Goal: Information Seeking & Learning: Learn about a topic

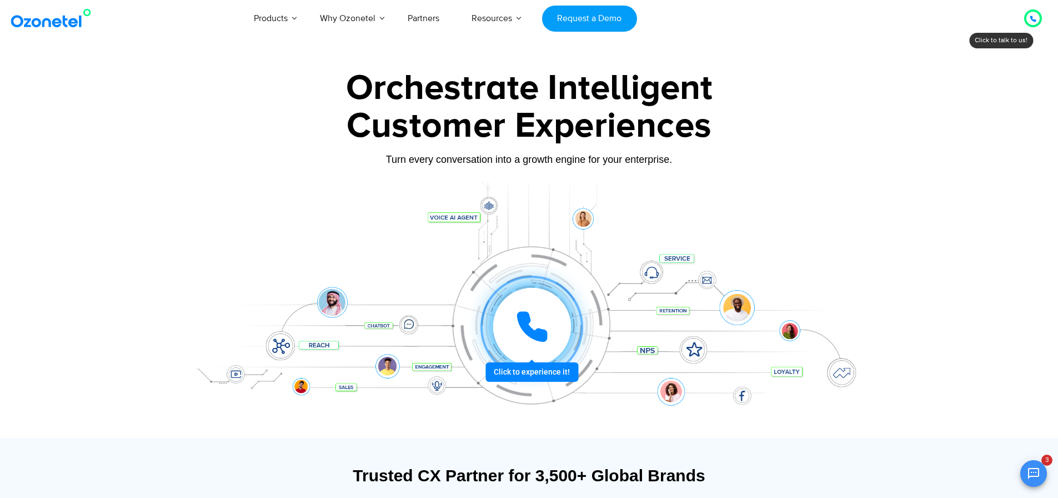
click at [1028, 16] on div at bounding box center [1032, 18] width 13 height 13
click at [1035, 17] on icon at bounding box center [1033, 19] width 7 height 7
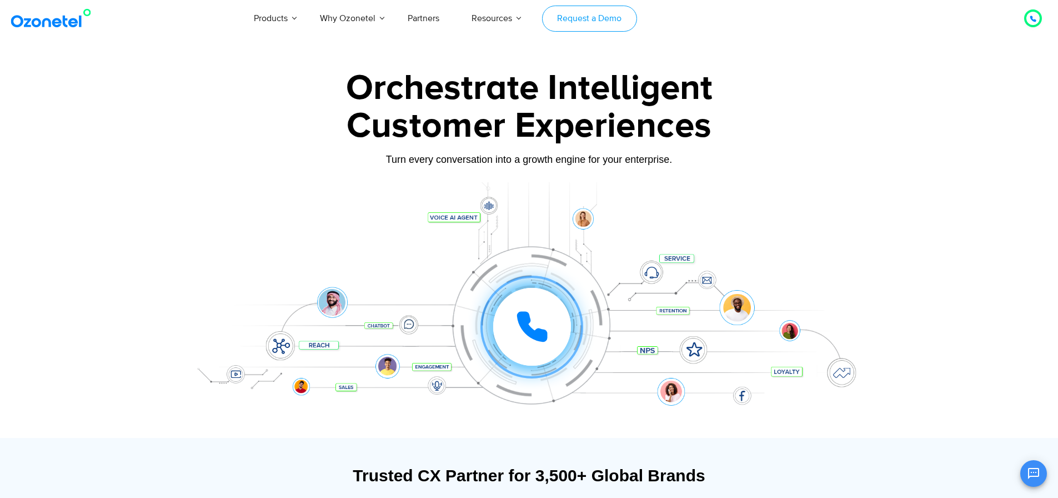
click at [584, 19] on link "Request a Demo" at bounding box center [589, 19] width 95 height 26
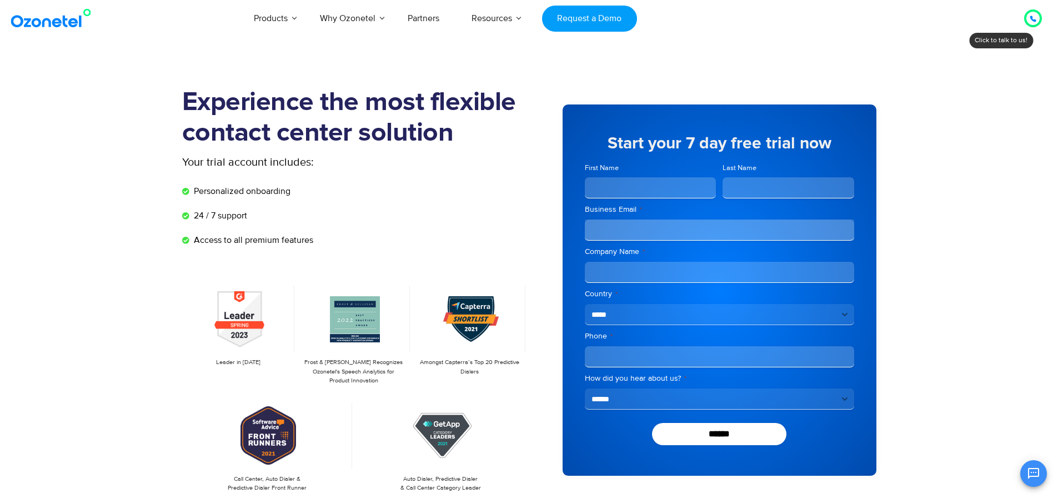
click at [1034, 16] on icon at bounding box center [1033, 19] width 7 height 7
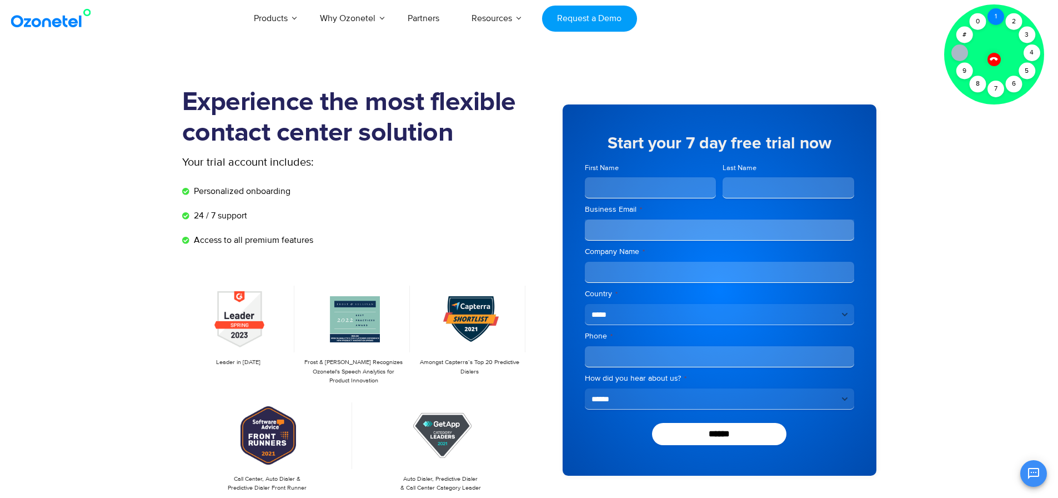
click at [994, 17] on div "1" at bounding box center [996, 16] width 17 height 17
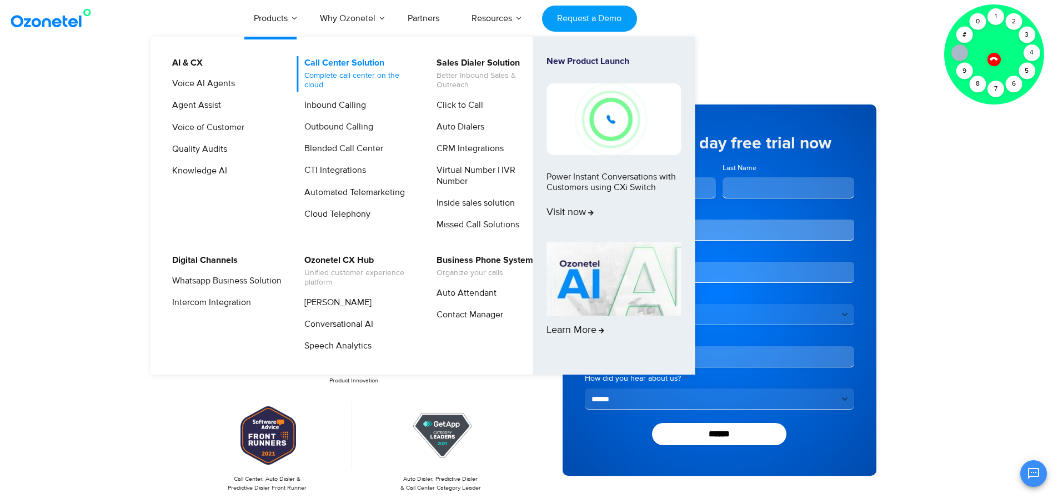
click at [350, 69] on link "Call Center Solution Complete call center on the cloud" at bounding box center [356, 74] width 118 height 36
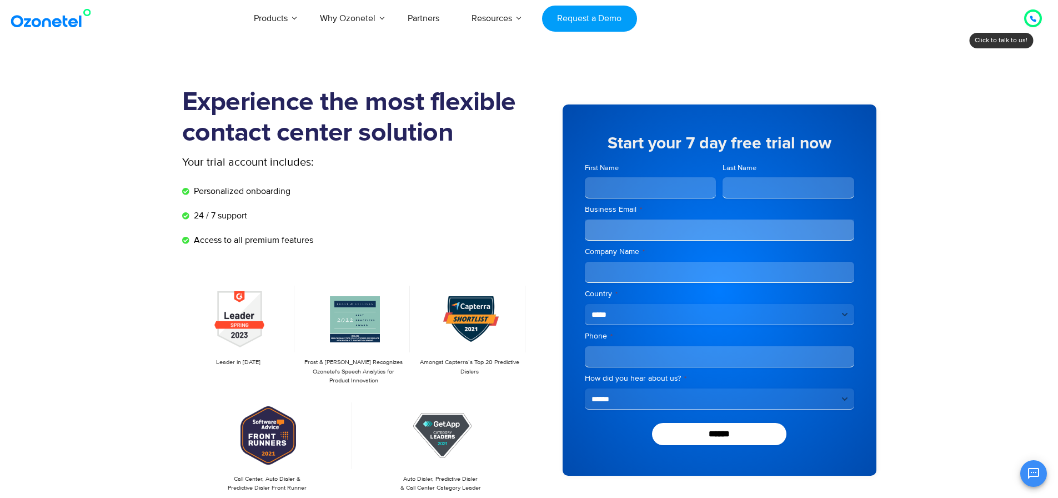
click at [1032, 17] on icon at bounding box center [1033, 19] width 6 height 6
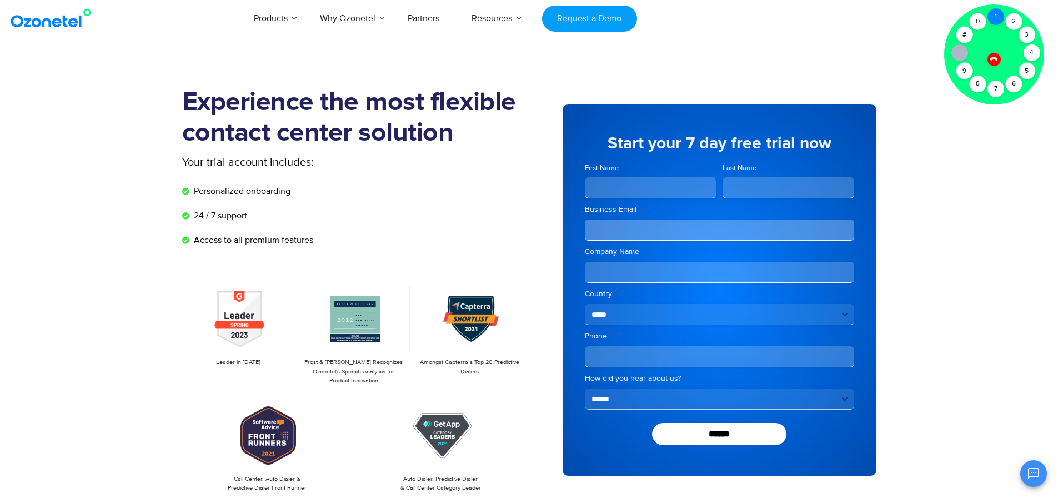
click at [994, 15] on div "1" at bounding box center [996, 16] width 17 height 17
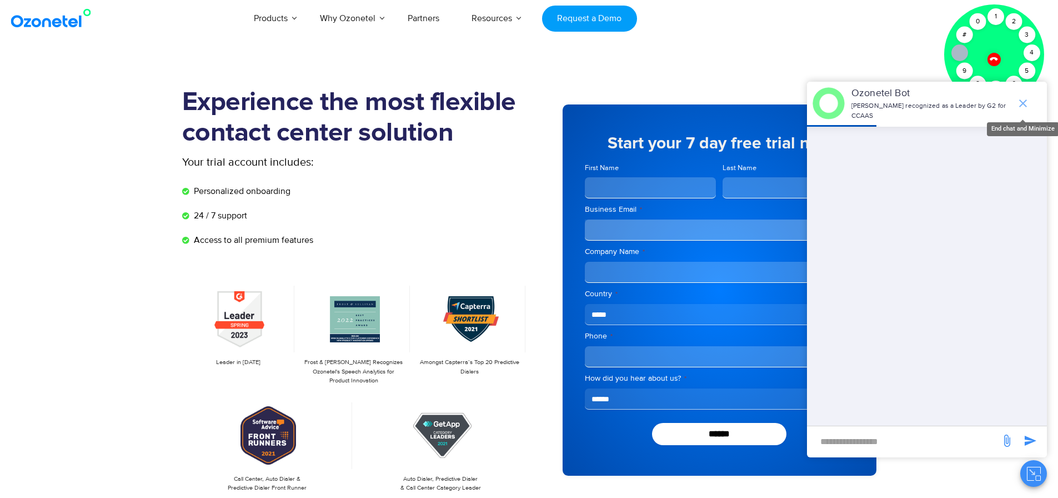
click at [1027, 101] on icon "end chat or minimize" at bounding box center [1022, 103] width 13 height 13
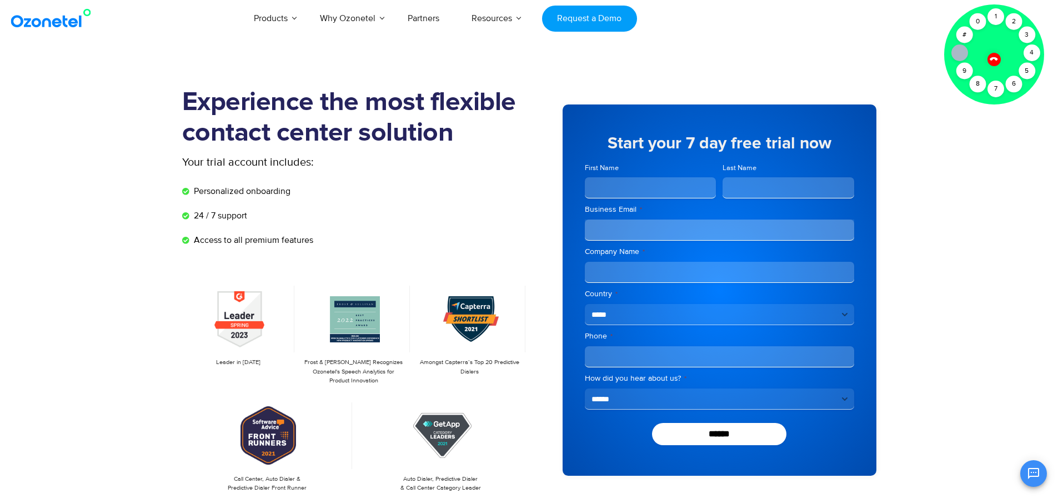
click at [992, 58] on icon at bounding box center [994, 59] width 8 height 8
